Goal: Task Accomplishment & Management: Use online tool/utility

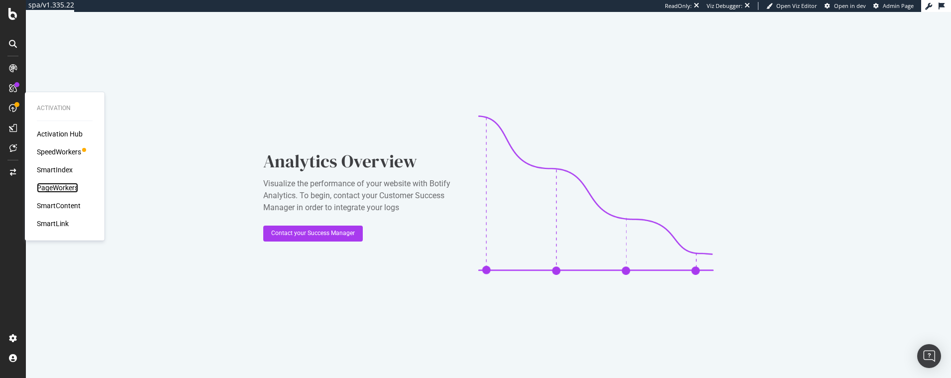
click at [51, 187] on div "PageWorkers" at bounding box center [57, 188] width 41 height 10
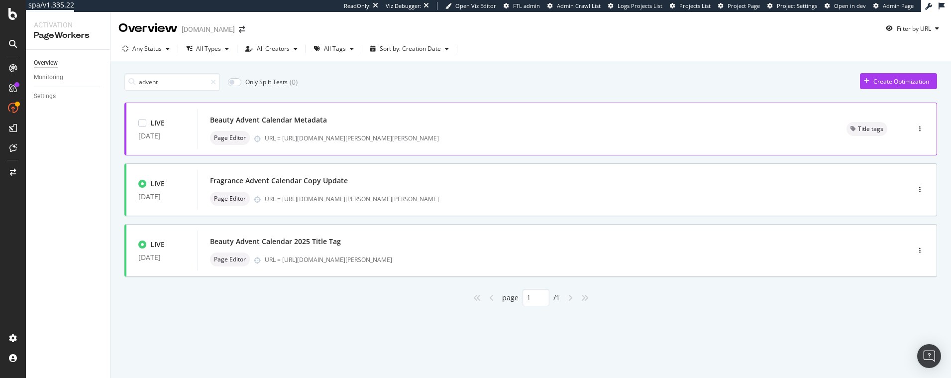
click at [286, 125] on div "Beauty Advent Calendar Metadata" at bounding box center [516, 120] width 613 height 14
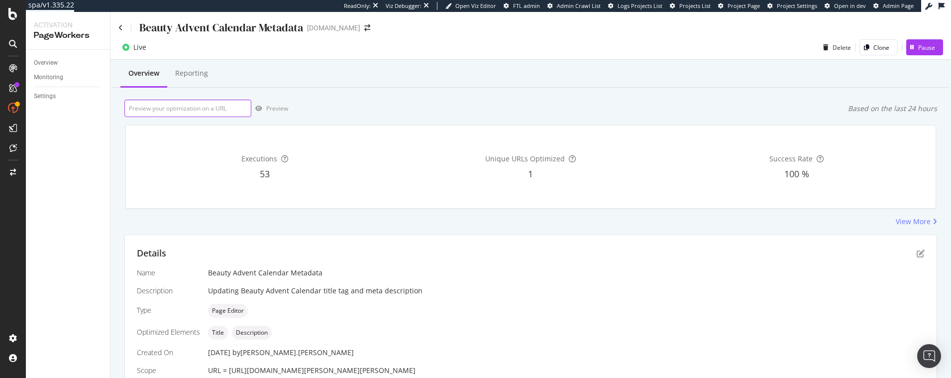
click at [161, 109] on input "url" at bounding box center [187, 108] width 127 height 17
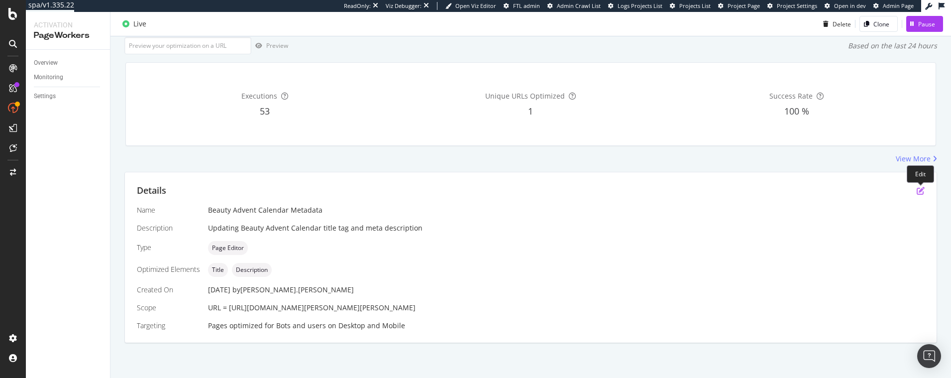
click at [918, 190] on icon "pen-to-square" at bounding box center [921, 191] width 8 height 8
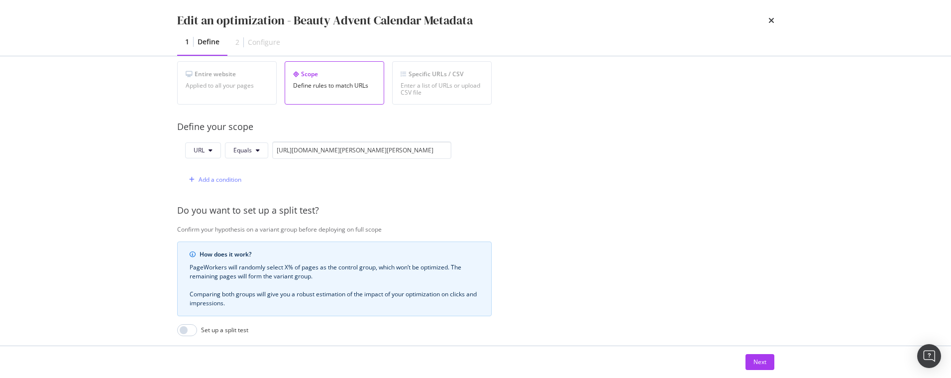
scroll to position [115, 0]
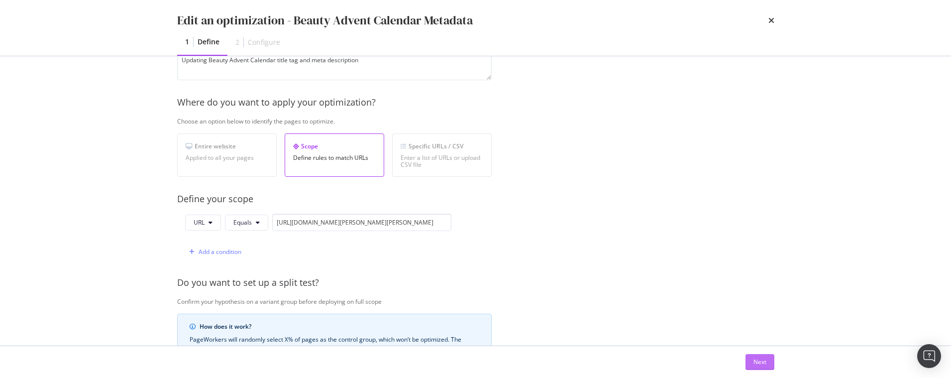
click at [756, 361] on div "Next" at bounding box center [760, 361] width 13 height 8
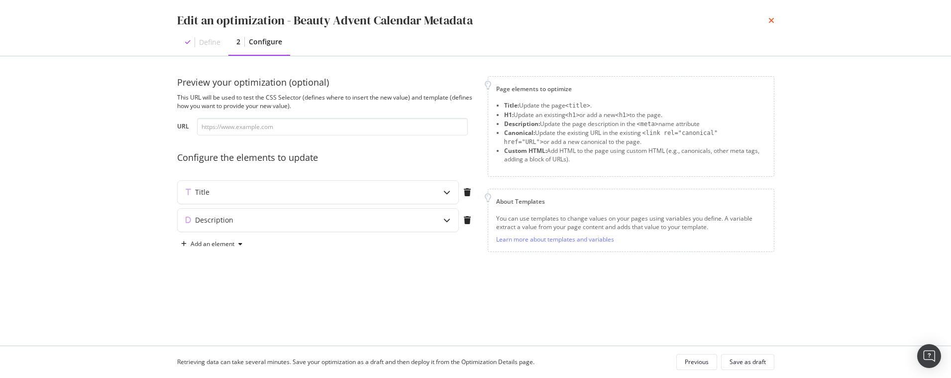
click at [770, 19] on icon "times" at bounding box center [771, 20] width 6 height 8
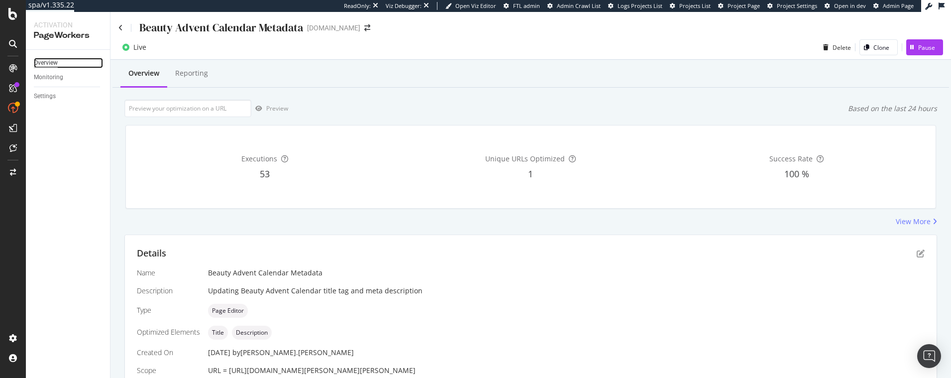
click at [51, 64] on div "Overview" at bounding box center [46, 63] width 24 height 10
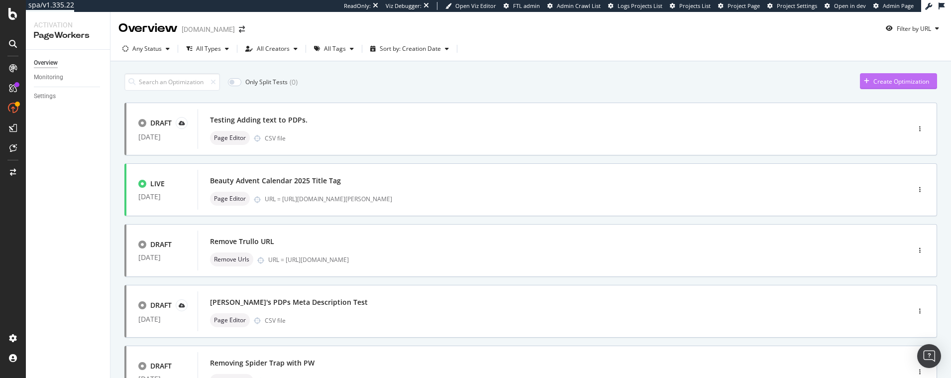
click at [880, 85] on div "Create Optimization" at bounding box center [901, 81] width 56 height 8
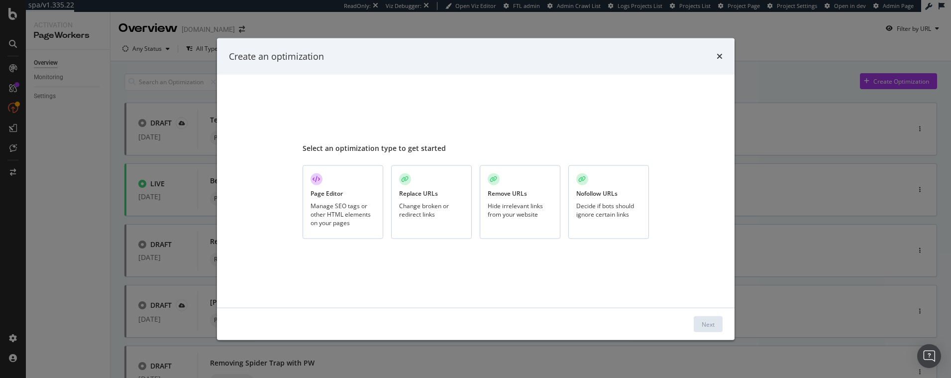
click at [350, 203] on div "Manage SEO tags or other HTML elements on your pages" at bounding box center [343, 214] width 65 height 25
click at [702, 322] on div "Next" at bounding box center [708, 324] width 13 height 8
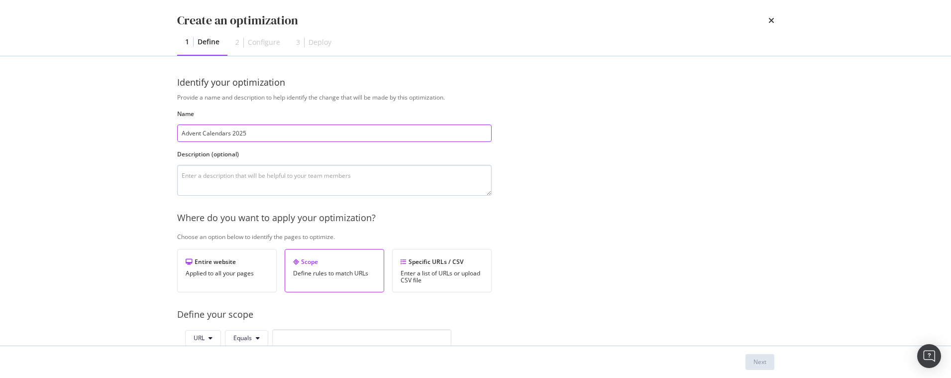
type input "Advent Calendars 2025"
click at [186, 166] on textarea "modal" at bounding box center [334, 180] width 315 height 31
type textarea "M"
type textarea "Metadata for Advent Calendars 2025"
click at [438, 276] on div "Enter a list of URLs or upload CSV file" at bounding box center [442, 277] width 83 height 14
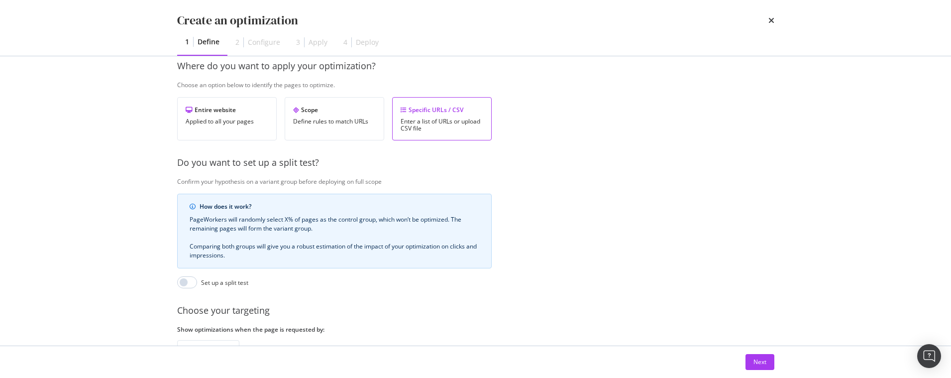
scroll to position [221, 0]
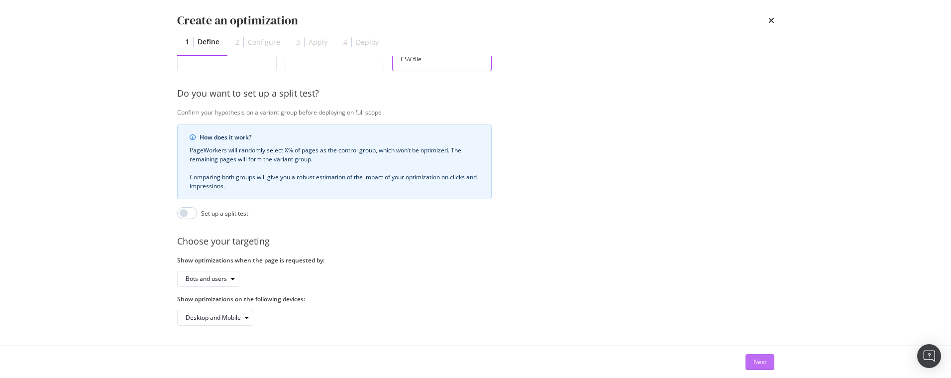
click at [754, 357] on div "Next" at bounding box center [760, 361] width 13 height 8
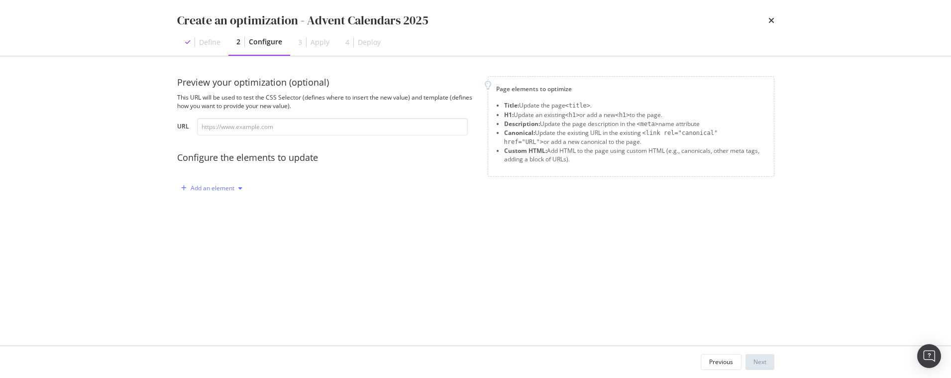
click at [242, 184] on div "Add an element" at bounding box center [211, 188] width 69 height 15
click at [233, 206] on div "Title" at bounding box center [217, 207] width 67 height 12
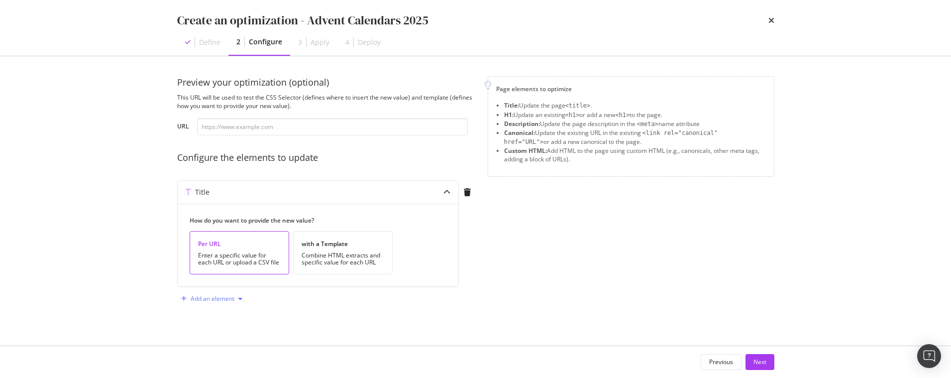
click at [229, 299] on div "Add an element" at bounding box center [213, 299] width 44 height 6
click at [225, 249] on div "Description" at bounding box center [220, 247] width 32 height 8
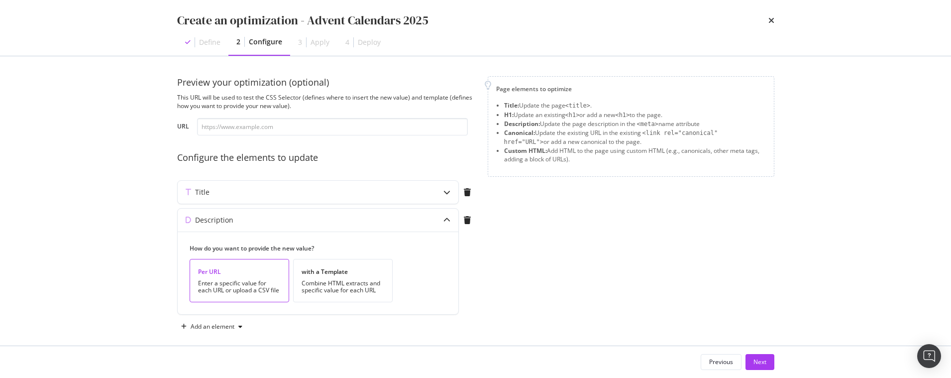
scroll to position [9, 0]
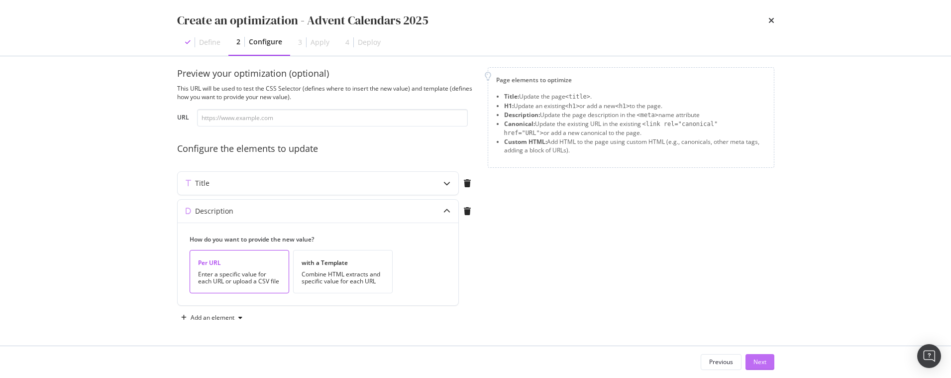
click at [754, 363] on div "Next" at bounding box center [760, 361] width 13 height 8
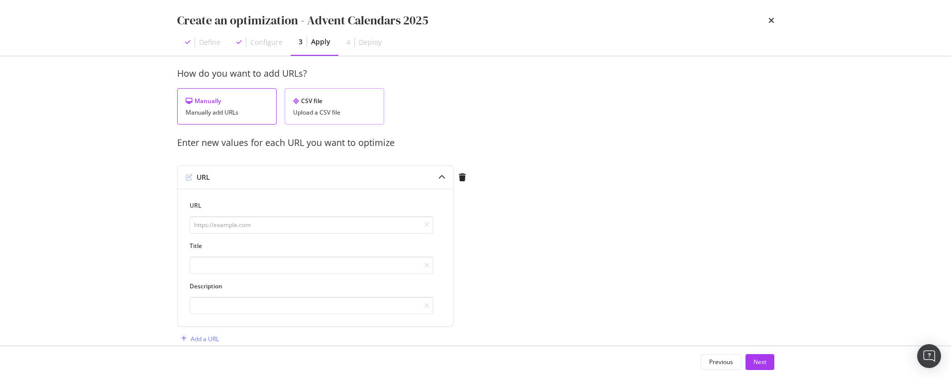
scroll to position [30, 0]
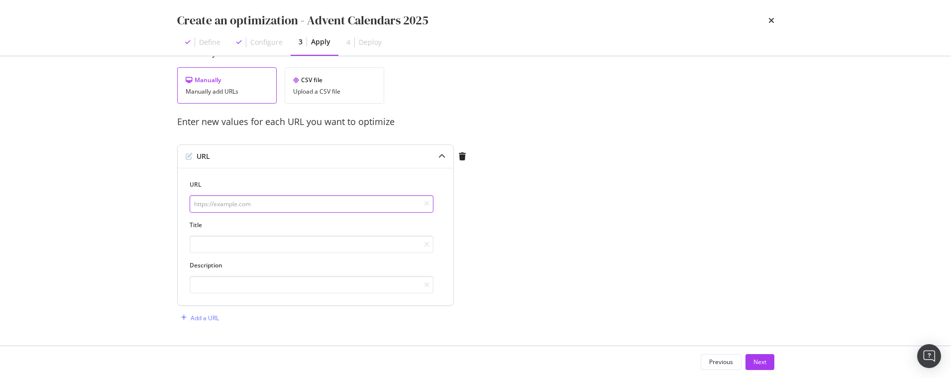
click at [209, 202] on input "modal" at bounding box center [312, 203] width 244 height 17
paste input "[URL][DOMAIN_NAME][PERSON_NAME][PERSON_NAME]"
type input "[URL][DOMAIN_NAME][PERSON_NAME][PERSON_NAME]"
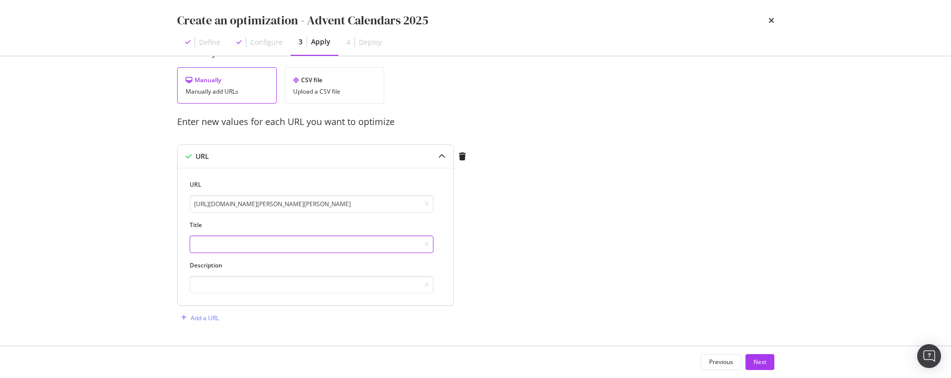
click at [204, 245] on input "modal" at bounding box center [312, 243] width 244 height 17
paste input "[PERSON_NAME] 12 Days of Fragrance Advent Calendar 2025"
type input "[PERSON_NAME] 12 Days of Fragrance Advent Calendar 2025"
click at [239, 284] on input "modal" at bounding box center [312, 284] width 244 height 17
type input "v"
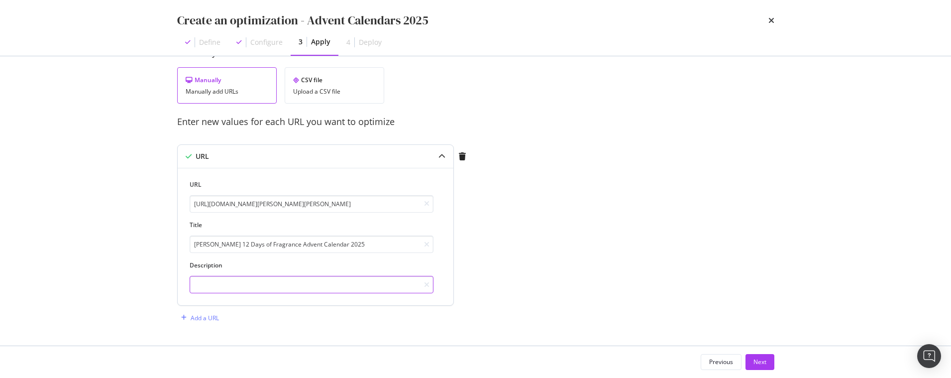
paste input "Worth over £700, our exclusive advent calendar celebrates the art of perfumery …"
click at [247, 284] on input "Worth over £700, our exclusive advent calendar celebrates the art of perfumery …" at bounding box center [312, 284] width 244 height 17
click at [283, 286] on input "Worth over £700, our exclusive advent calendar celebrates the art of perfumery …" at bounding box center [312, 284] width 244 height 17
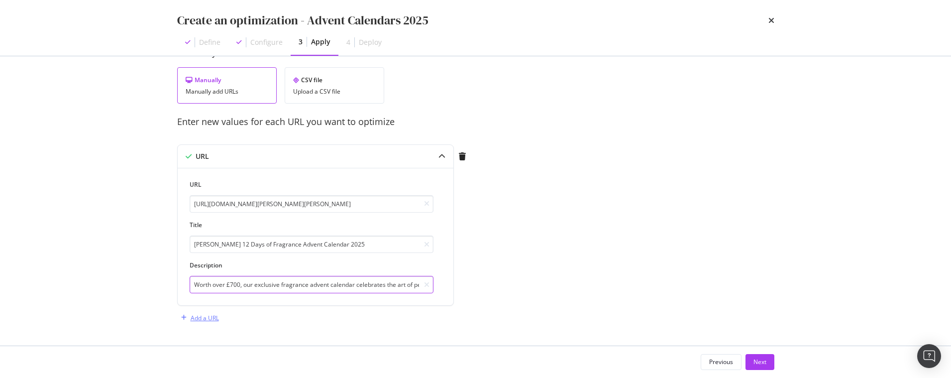
type input "Worth over £700, our exclusive fragrance advent calendar celebrates the art of …"
click at [214, 321] on div "Add a URL" at bounding box center [205, 318] width 28 height 8
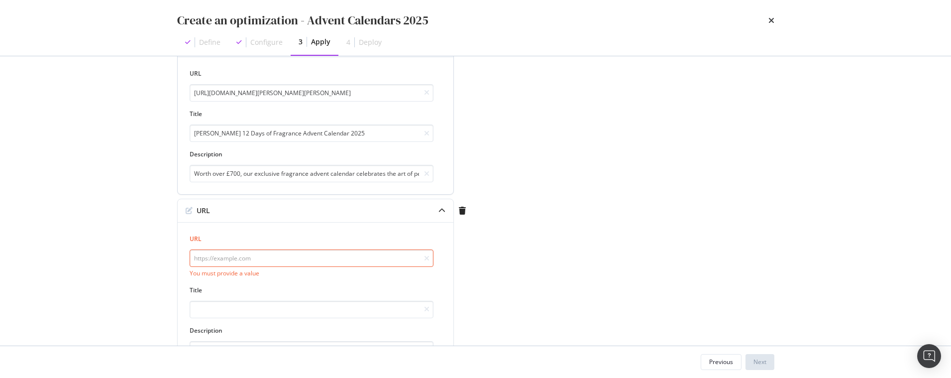
scroll to position [166, 0]
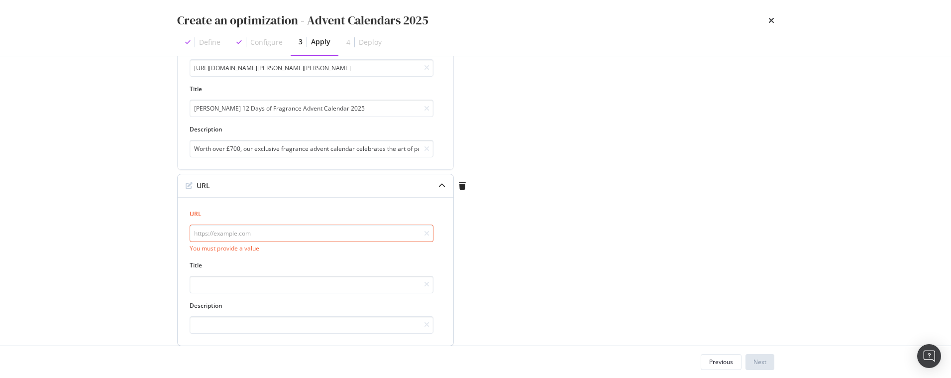
click at [252, 233] on input "modal" at bounding box center [312, 232] width 244 height 17
paste input "[URL][DOMAIN_NAME][PERSON_NAME][PERSON_NAME]"
type input "[URL][DOMAIN_NAME][PERSON_NAME][PERSON_NAME]"
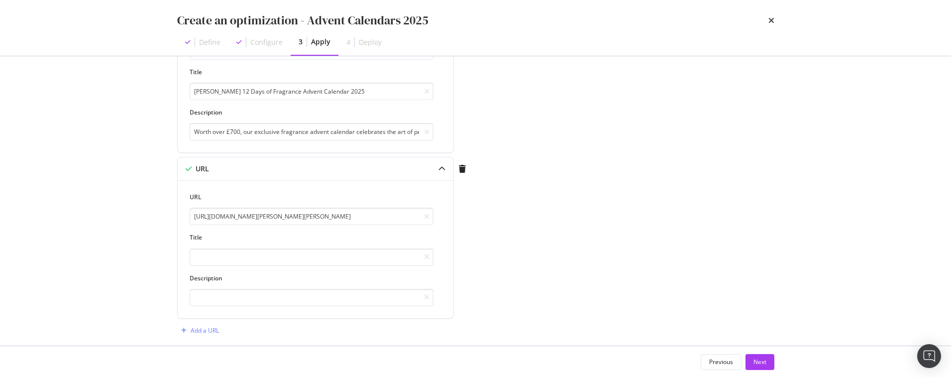
scroll to position [195, 0]
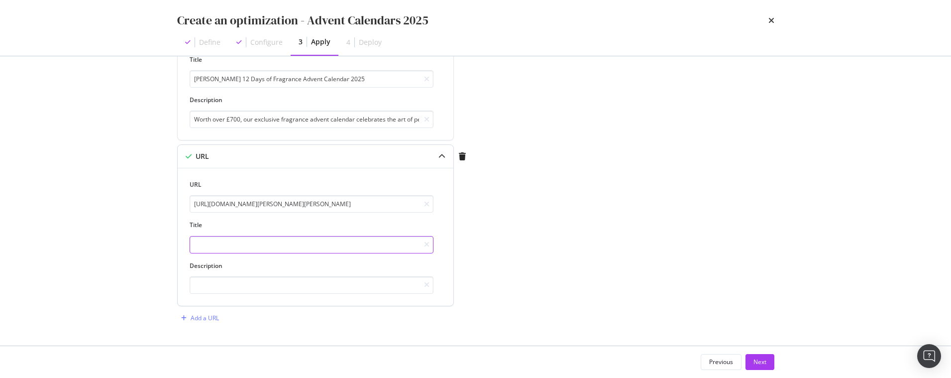
click at [276, 236] on input "modal" at bounding box center [312, 244] width 244 height 17
paste input "[PERSON_NAME] Beauty Advent Calendar 2025"
type input "[PERSON_NAME] Beauty Advent Calendar 2025"
click at [249, 283] on input "modal" at bounding box center [312, 284] width 244 height 17
paste input "Packed with beauty must-haves inside every drawer, our exclusive advent calenda…"
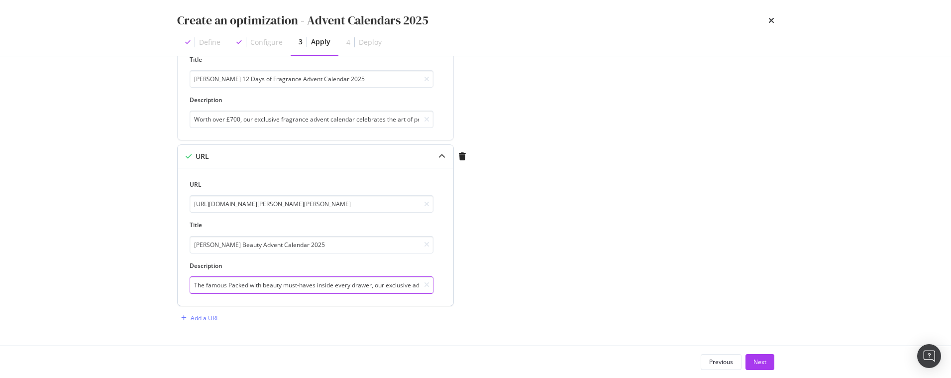
scroll to position [0, 97]
click at [262, 286] on input "The famous Packed with beauty must-haves inside every drawer, our exclusive adv…" at bounding box center [312, 284] width 244 height 17
click at [228, 286] on input "The famous Packed with beauty must-haves inside every drawer, our exclusive adv…" at bounding box center [312, 284] width 244 height 17
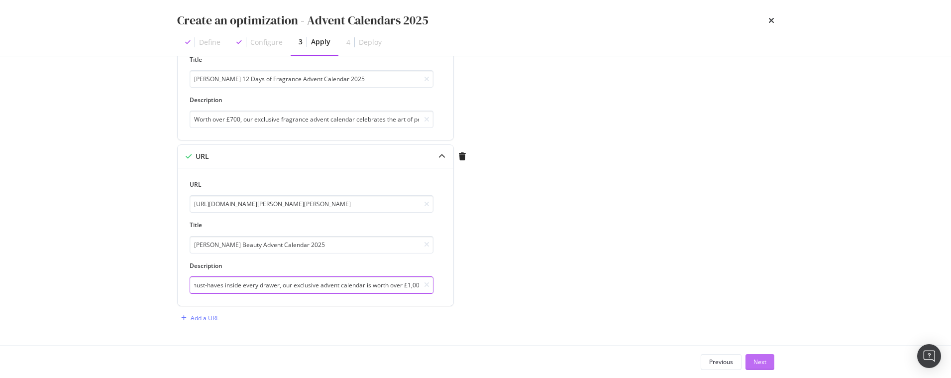
type input "The famous [PERSON_NAME] Beauty Advent Calendar is back. Packed with beauty mus…"
click at [746, 362] on button "Next" at bounding box center [760, 362] width 29 height 16
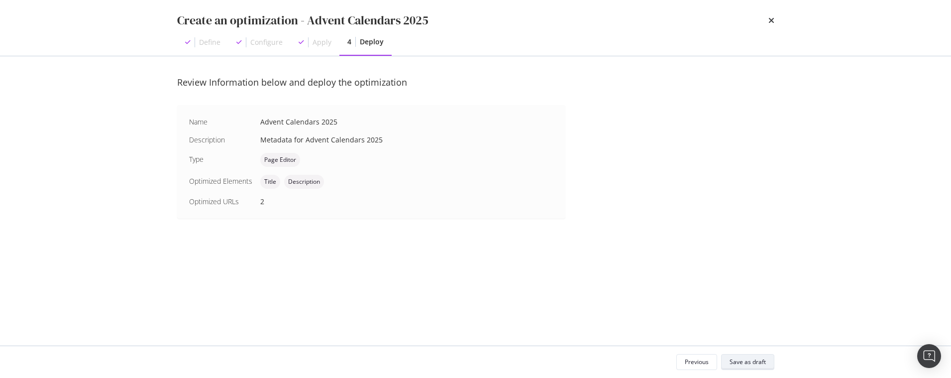
scroll to position [0, 0]
click at [741, 357] on div "Save as draft" at bounding box center [748, 361] width 36 height 8
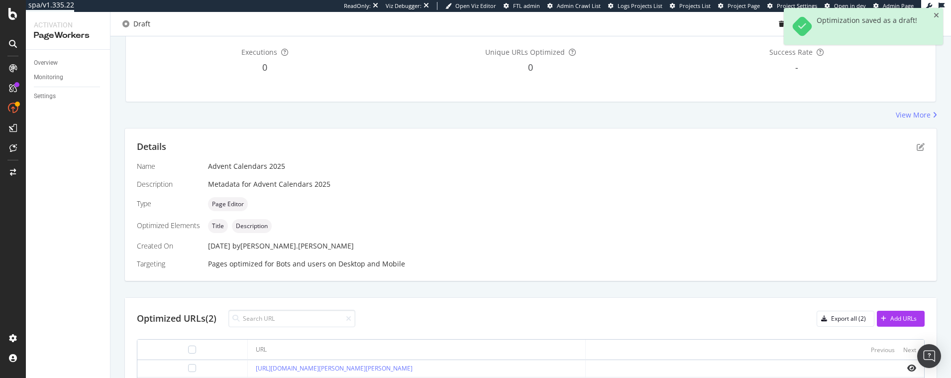
scroll to position [171, 0]
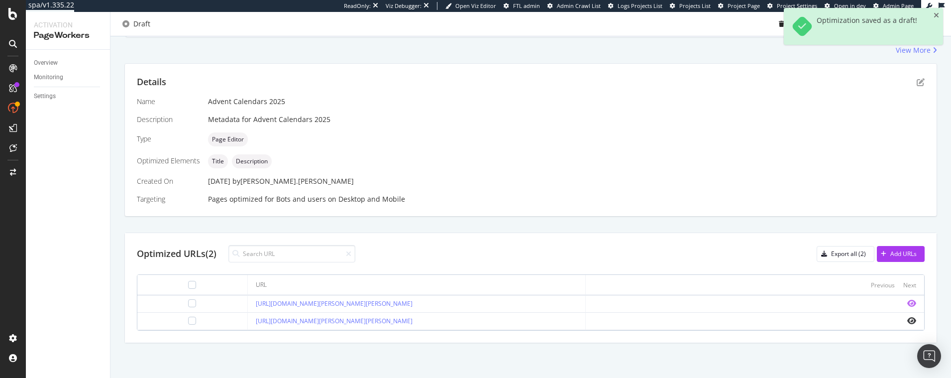
click at [913, 303] on icon "eye" at bounding box center [911, 303] width 9 height 8
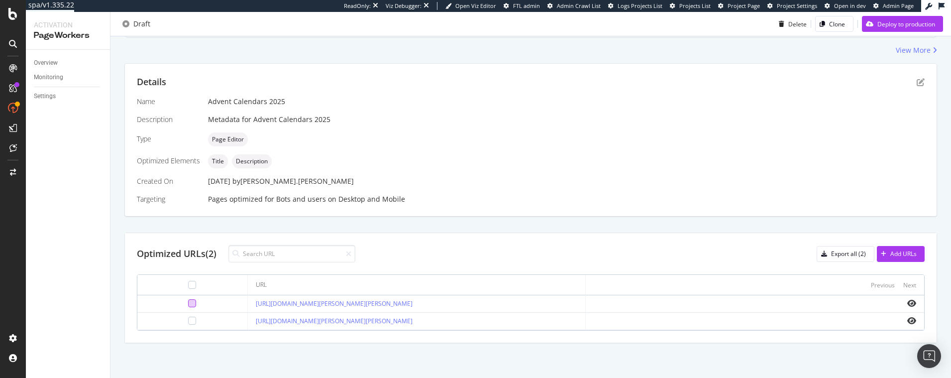
click at [188, 306] on div at bounding box center [192, 303] width 8 height 8
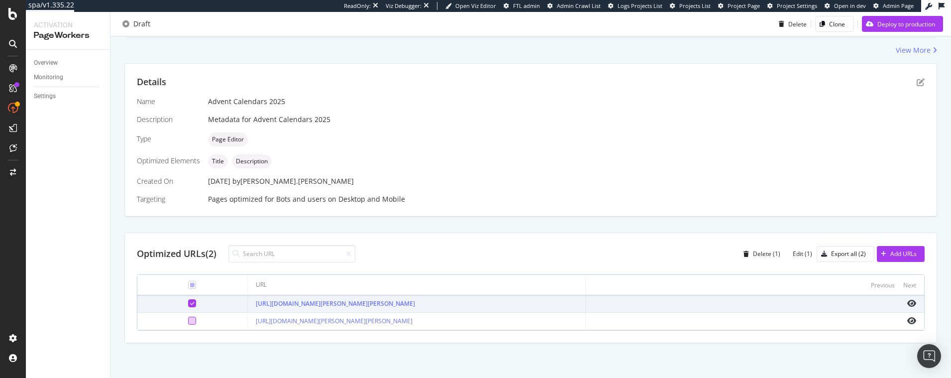
click at [188, 317] on div at bounding box center [192, 321] width 8 height 8
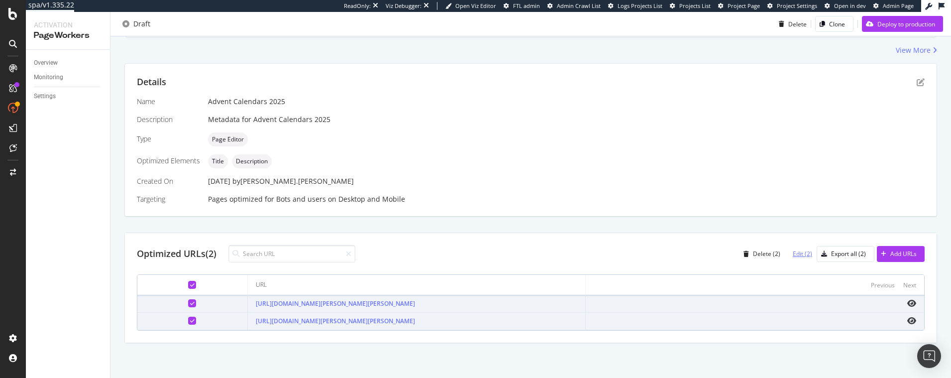
click at [795, 257] on div "Edit (2)" at bounding box center [802, 253] width 19 height 8
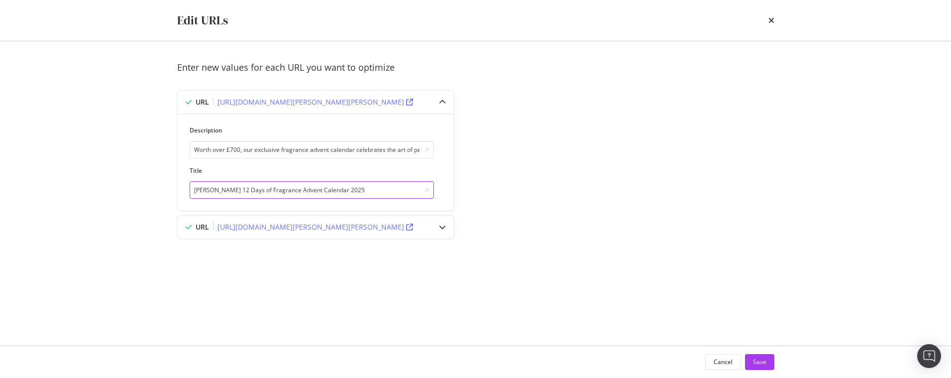
drag, startPoint x: 235, startPoint y: 189, endPoint x: 151, endPoint y: 186, distance: 84.2
click at [151, 186] on div "Edit URLs Enter new values for each URL you want to optimize URL [URL][DOMAIN_N…" at bounding box center [475, 189] width 951 height 378
type input "[PERSON_NAME] 12 Days of Fragrance Advent Calendar 2025"
click at [441, 229] on icon "modal" at bounding box center [442, 226] width 7 height 7
drag, startPoint x: 245, startPoint y: 193, endPoint x: 186, endPoint y: 194, distance: 59.2
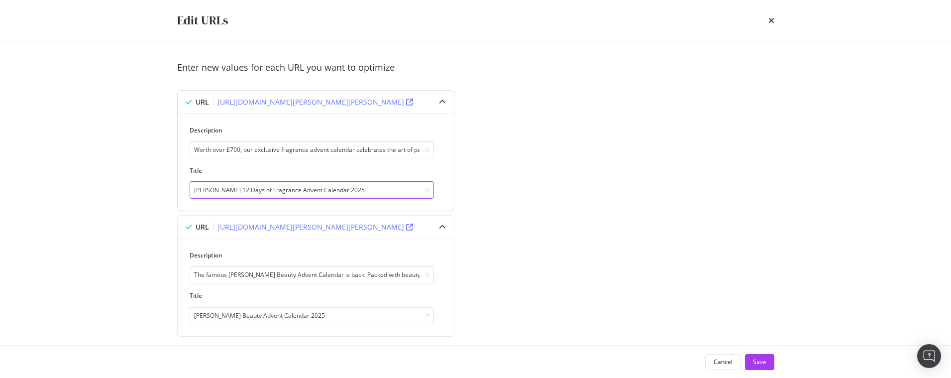
click at [186, 194] on div "Description Worth over £700, our exclusive fragrance advent calendar celebrates…" at bounding box center [316, 161] width 276 height 97
click at [235, 317] on input "[PERSON_NAME] Beauty Advent Calendar 2025" at bounding box center [312, 315] width 244 height 17
drag, startPoint x: 235, startPoint y: 317, endPoint x: 178, endPoint y: 317, distance: 56.7
click at [178, 317] on div "Description The famous [PERSON_NAME] Beauty Advent Calendar is back. Packed wit…" at bounding box center [316, 286] width 276 height 97
paste input "[PERSON_NAME]"
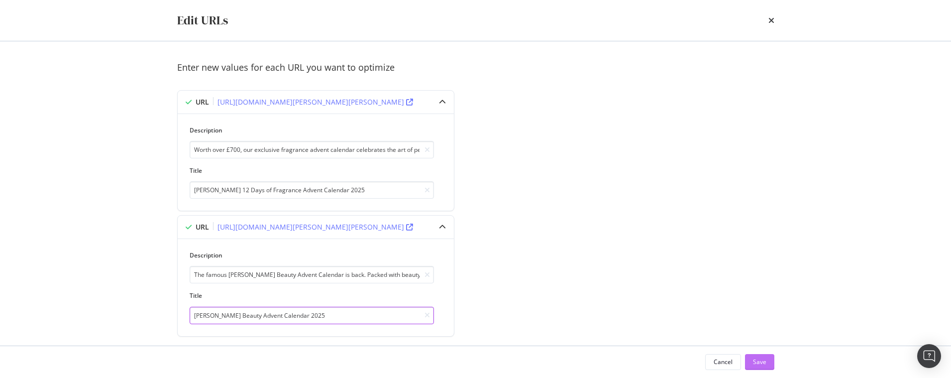
type input "[PERSON_NAME] Beauty Advent Calendar 2025"
click at [760, 364] on div "Save" at bounding box center [759, 361] width 13 height 8
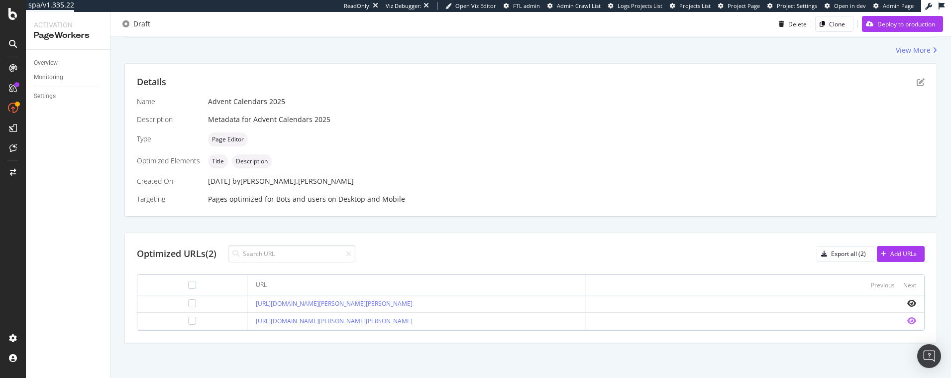
click at [908, 317] on icon "eye" at bounding box center [911, 321] width 9 height 8
click at [911, 303] on icon "eye" at bounding box center [911, 303] width 9 height 8
click at [184, 301] on div at bounding box center [192, 303] width 94 height 8
click at [179, 310] on td at bounding box center [192, 303] width 110 height 17
click at [188, 306] on div at bounding box center [192, 303] width 8 height 8
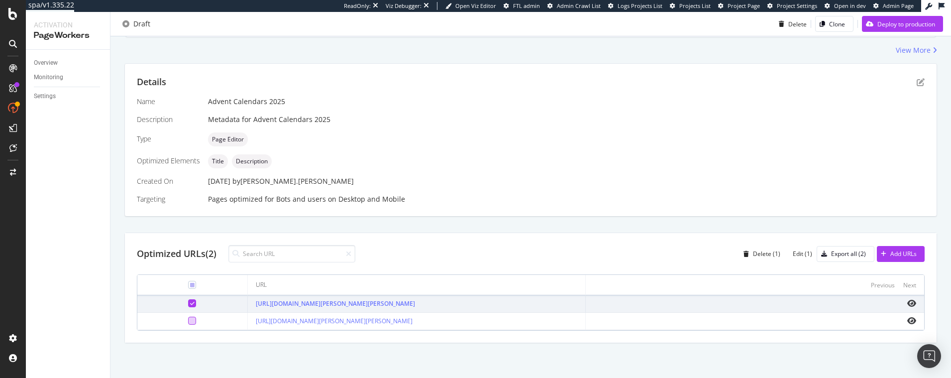
click at [188, 320] on div at bounding box center [192, 321] width 8 height 8
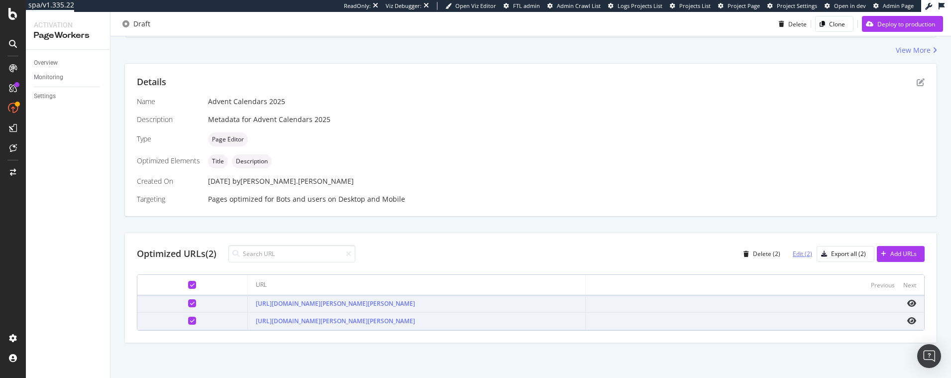
click at [804, 256] on div "Edit (2)" at bounding box center [802, 253] width 19 height 8
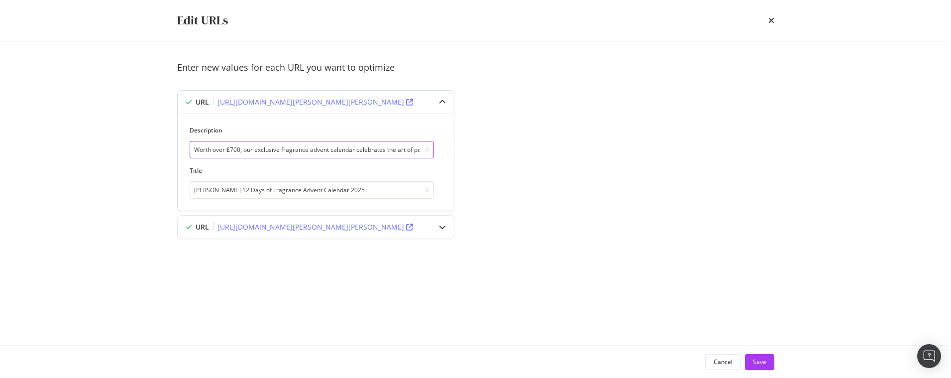
click at [281, 149] on input "Worth over £700, our exclusive fragrance advent calendar celebrates the art of …" at bounding box center [312, 149] width 244 height 17
type input "Worth over £700, our exclusive 2025 fragrance advent calendar celebrates the ar…"
click at [445, 232] on div "modal" at bounding box center [442, 227] width 23 height 23
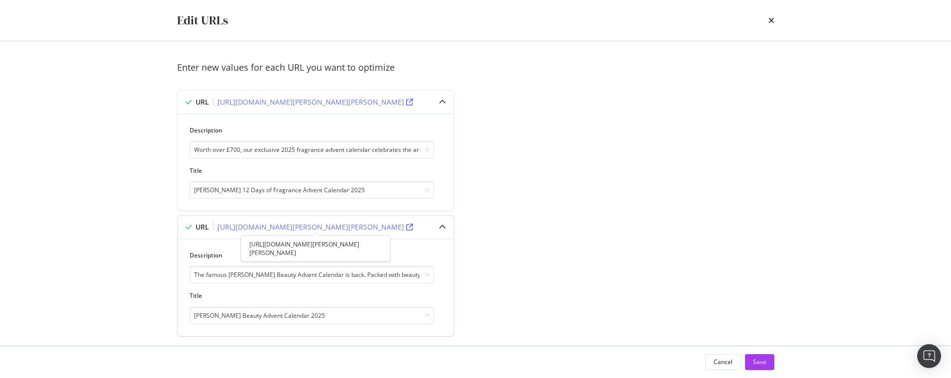
scroll to position [14, 0]
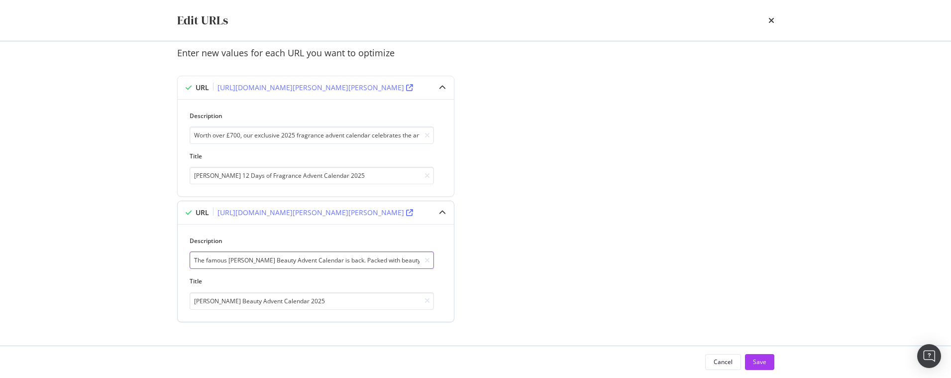
click at [358, 262] on input "The famous [PERSON_NAME] Beauty Advent Calendar is back. Packed with beauty mus…" at bounding box center [312, 259] width 244 height 17
type input "The famous [PERSON_NAME] Beauty Advent Calendar is back for 2025. Packed with b…"
click at [754, 358] on div "Save" at bounding box center [759, 361] width 13 height 8
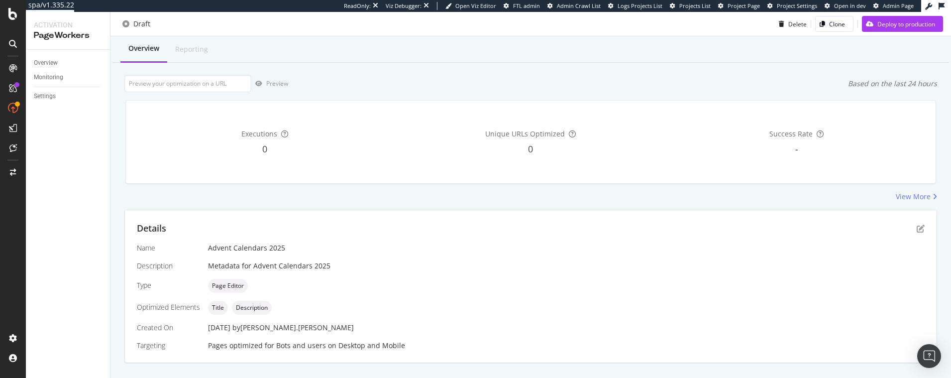
scroll to position [0, 0]
